Goal: Information Seeking & Learning: Learn about a topic

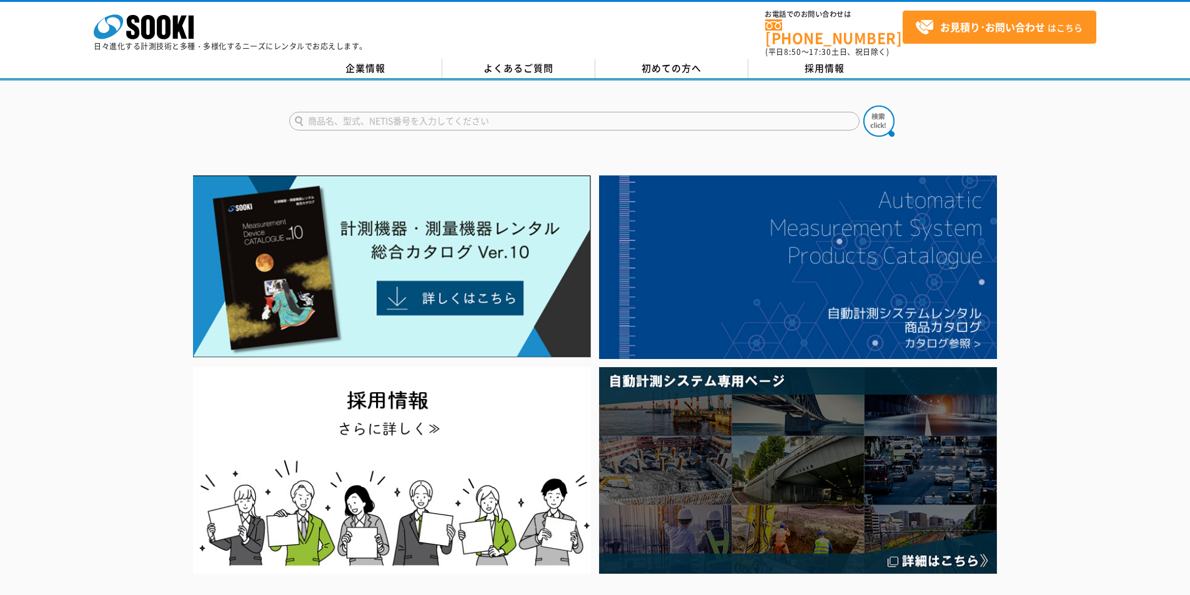
click at [442, 117] on input "text" at bounding box center [574, 121] width 570 height 19
type input "214"
click at [877, 117] on img at bounding box center [878, 121] width 31 height 31
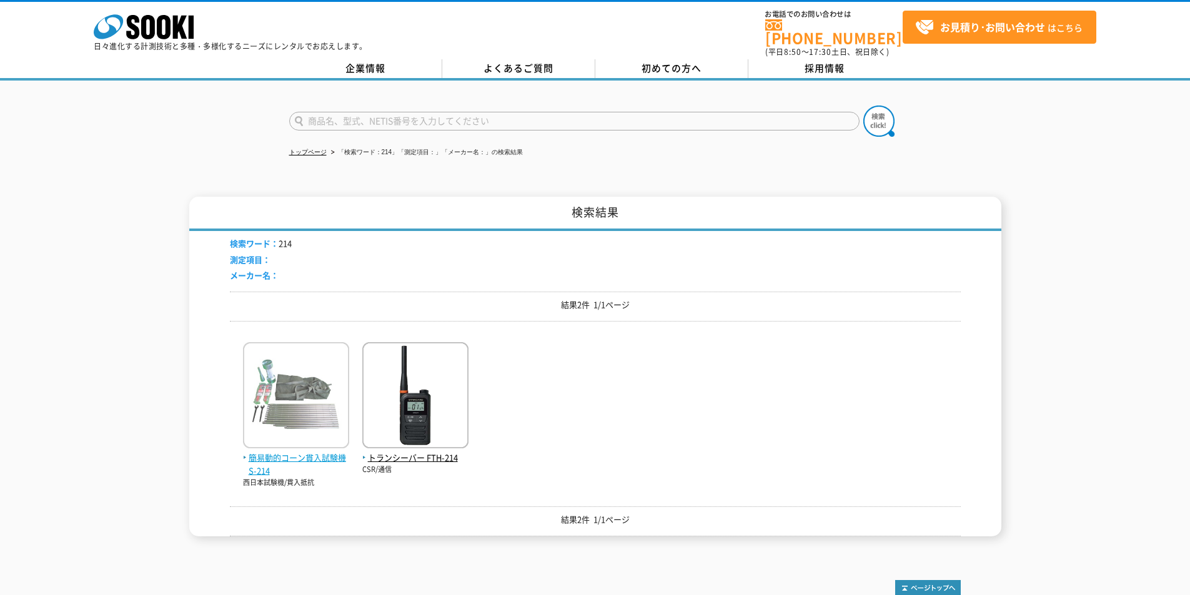
click at [305, 443] on img at bounding box center [296, 396] width 106 height 109
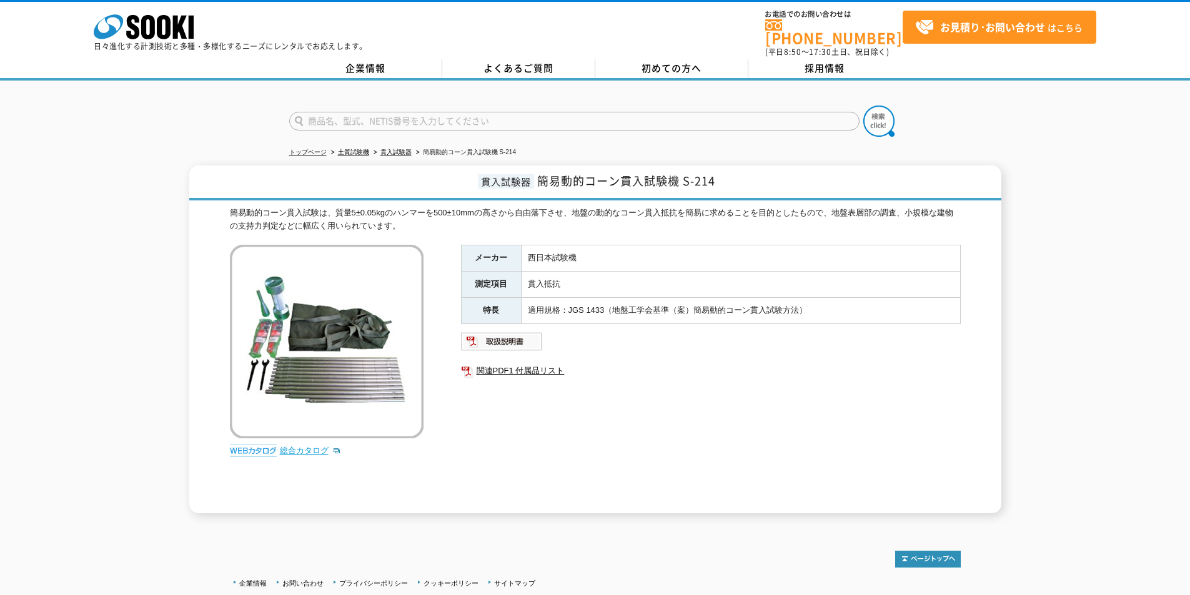
click at [318, 446] on link "総合カタログ" at bounding box center [310, 450] width 61 height 9
click at [529, 363] on link "関連PDF1 付属品リスト" at bounding box center [711, 371] width 500 height 16
drag, startPoint x: 147, startPoint y: 28, endPoint x: 134, endPoint y: 4, distance: 27.4
click at [147, 26] on icon "株式会社 ソーキ" at bounding box center [144, 26] width 100 height 25
